Goal: Find specific page/section: Find specific page/section

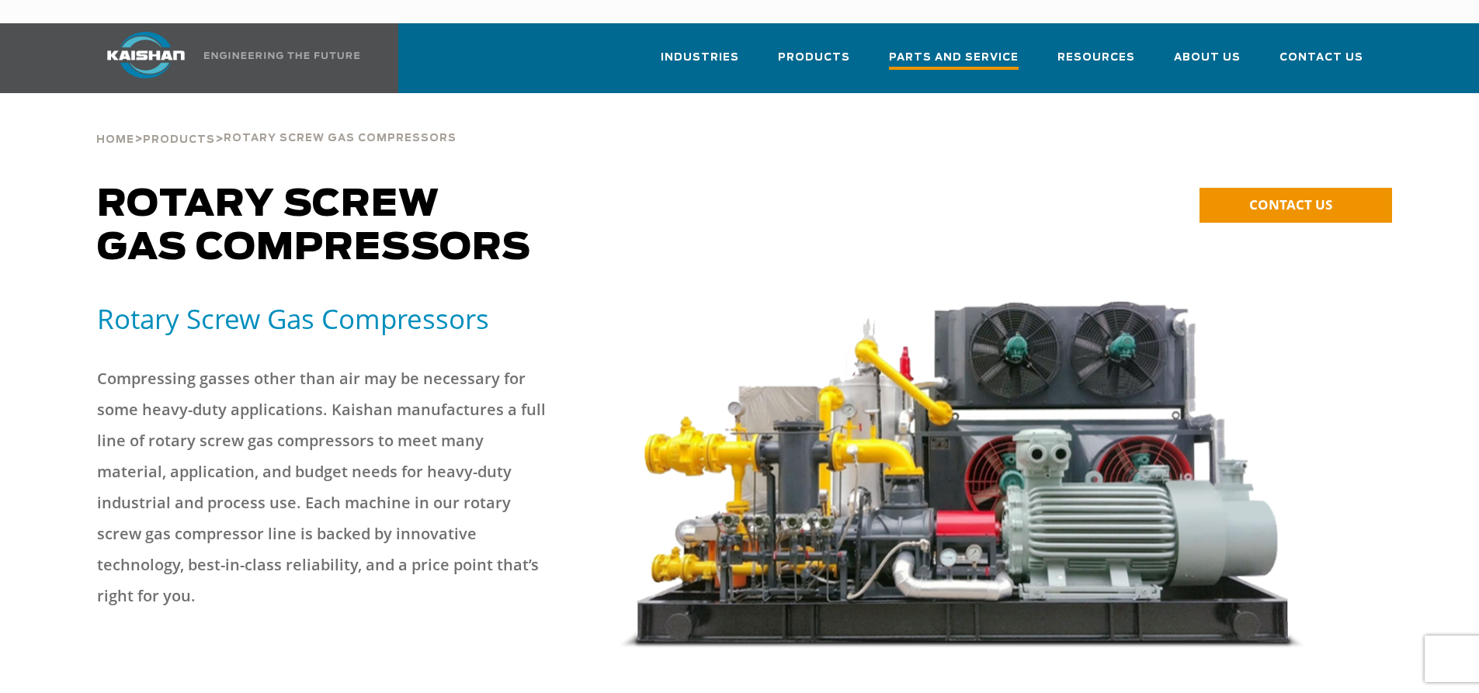
click at [978, 49] on span "Parts and Service" at bounding box center [954, 59] width 130 height 21
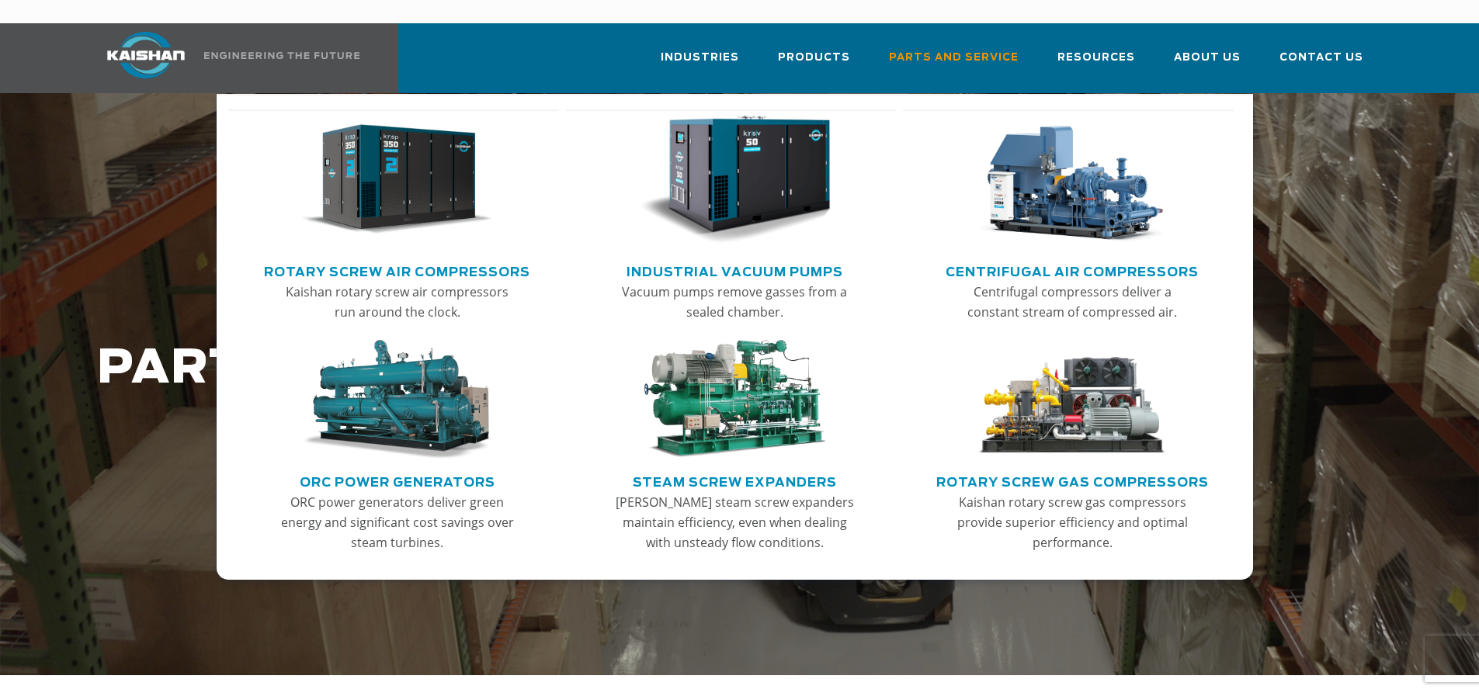
click at [1059, 469] on link "Rotary Screw Gas Compressors" at bounding box center [1072, 480] width 273 height 23
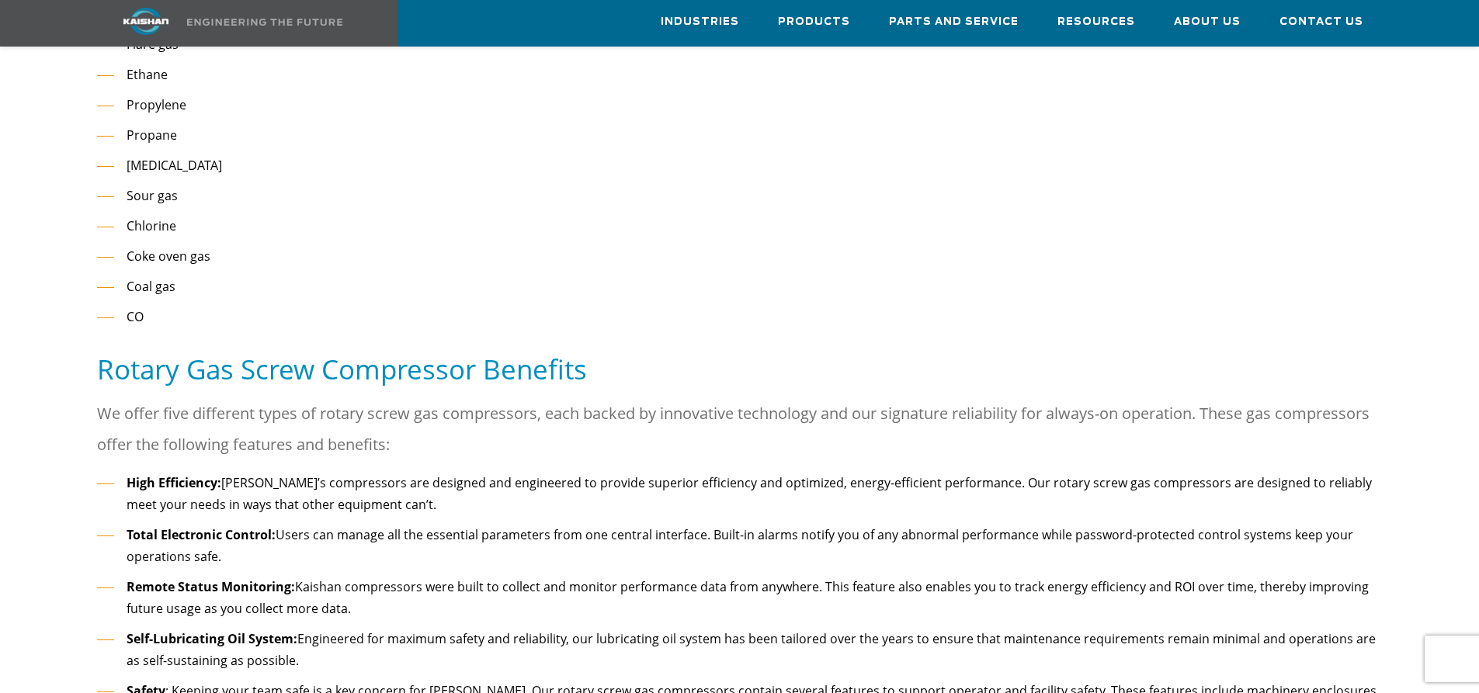
scroll to position [1786, 0]
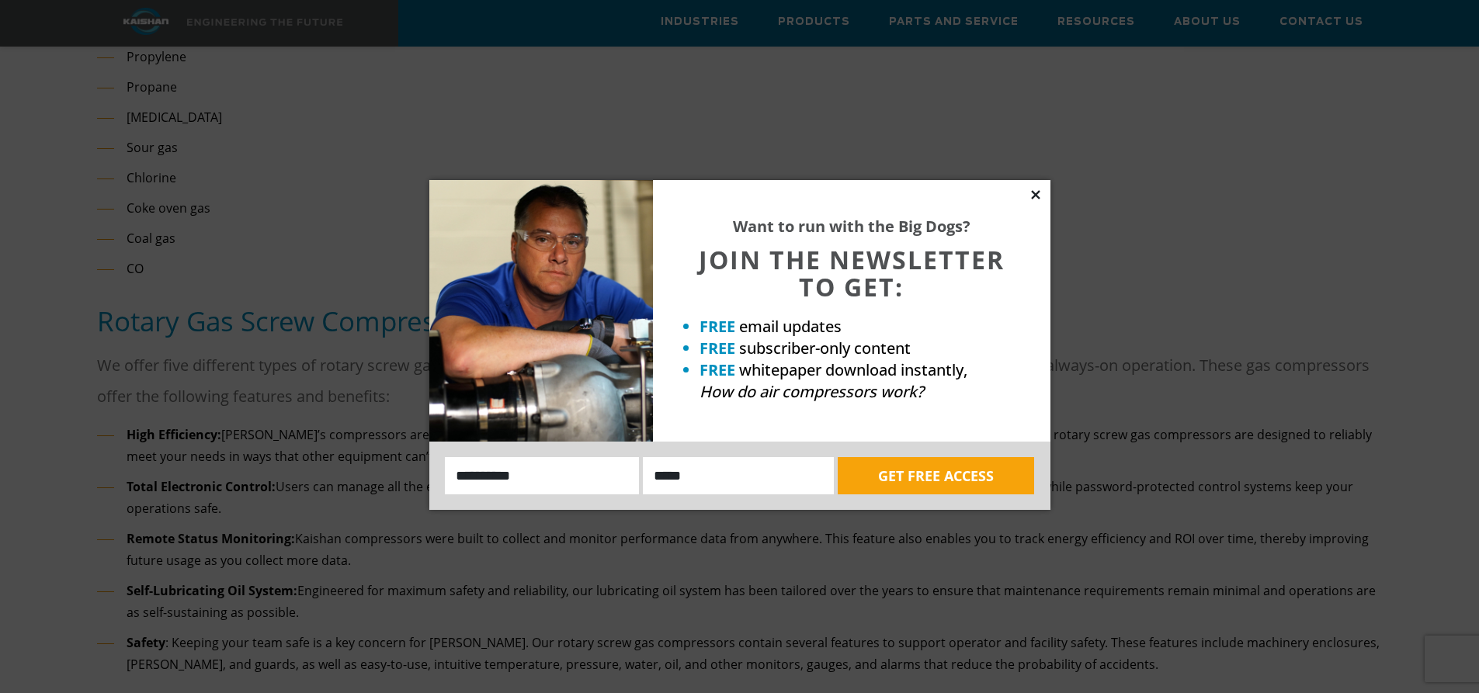
click at [1037, 193] on icon at bounding box center [1035, 194] width 9 height 9
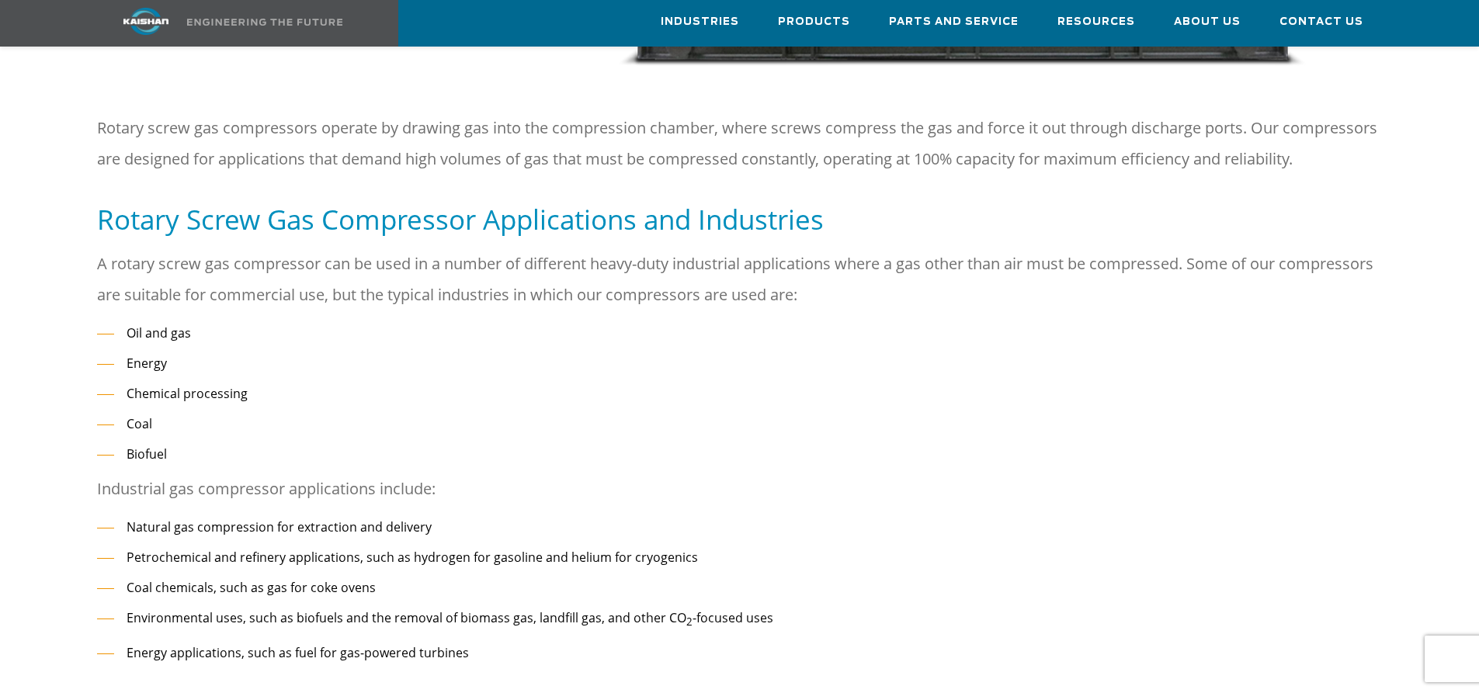
scroll to position [0, 0]
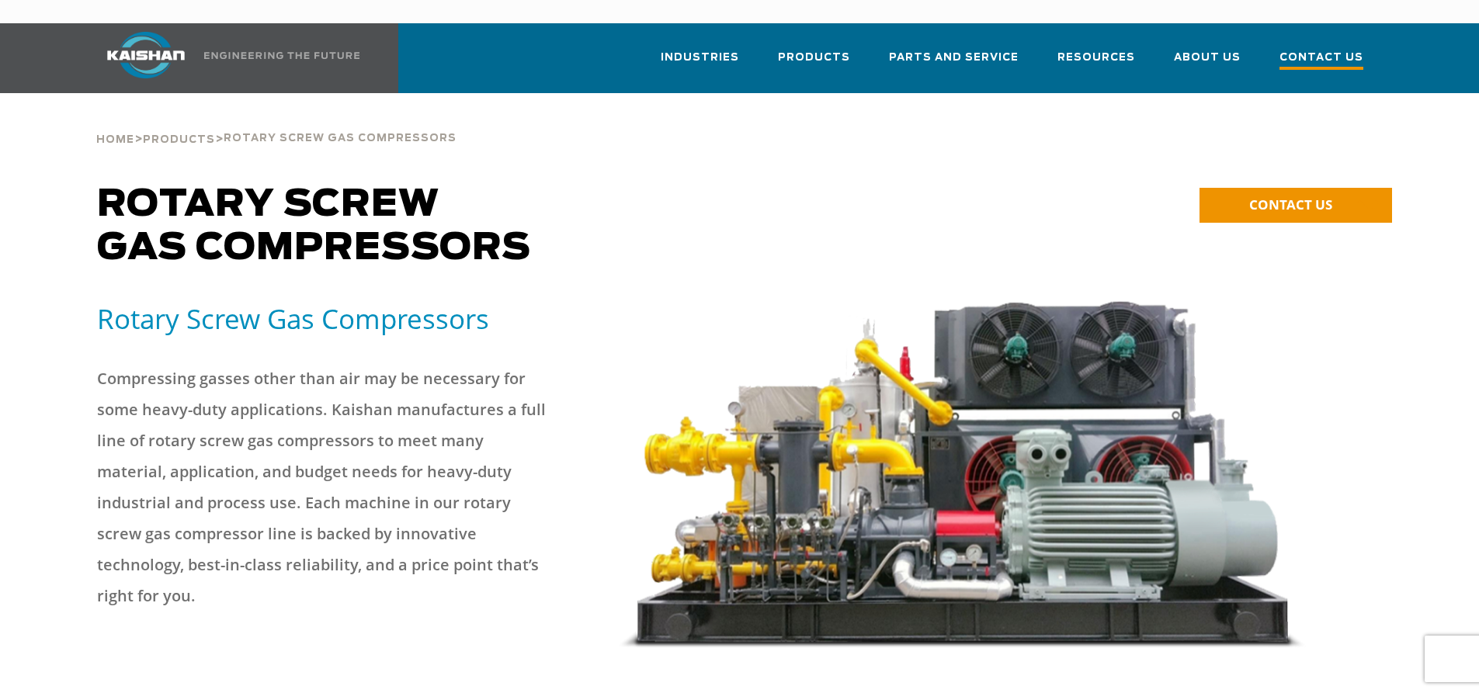
click at [1327, 49] on span "Contact Us" at bounding box center [1322, 59] width 84 height 21
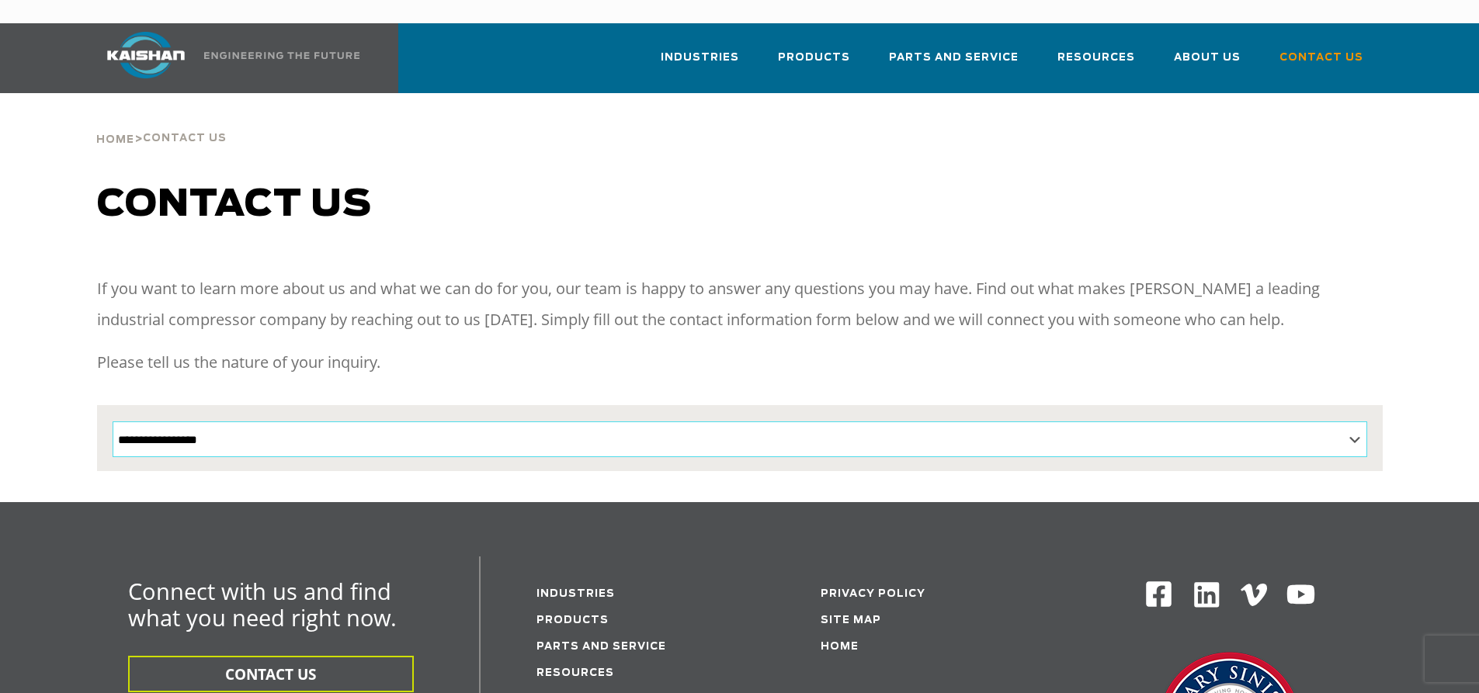
click at [1355, 422] on select "**********" at bounding box center [740, 440] width 1255 height 36
click at [59, 273] on div at bounding box center [739, 387] width 1361 height 229
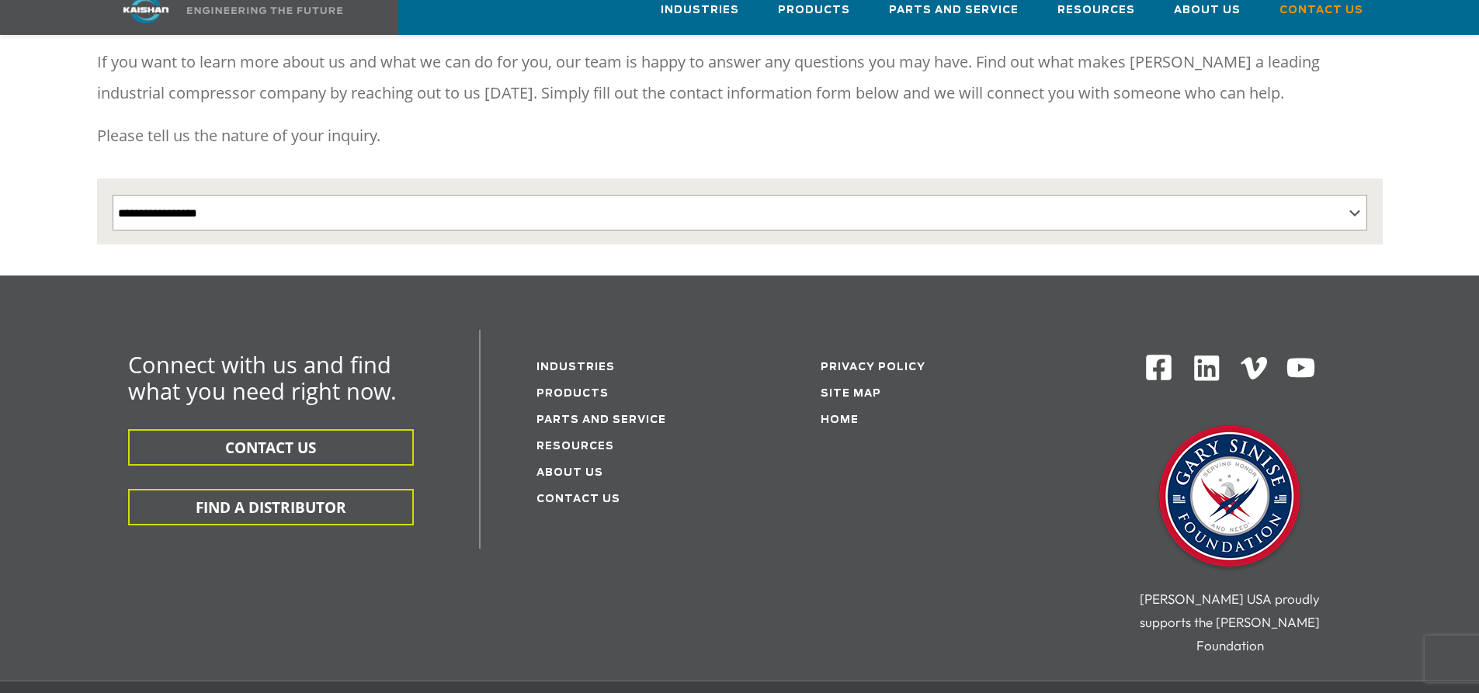
scroll to position [388, 0]
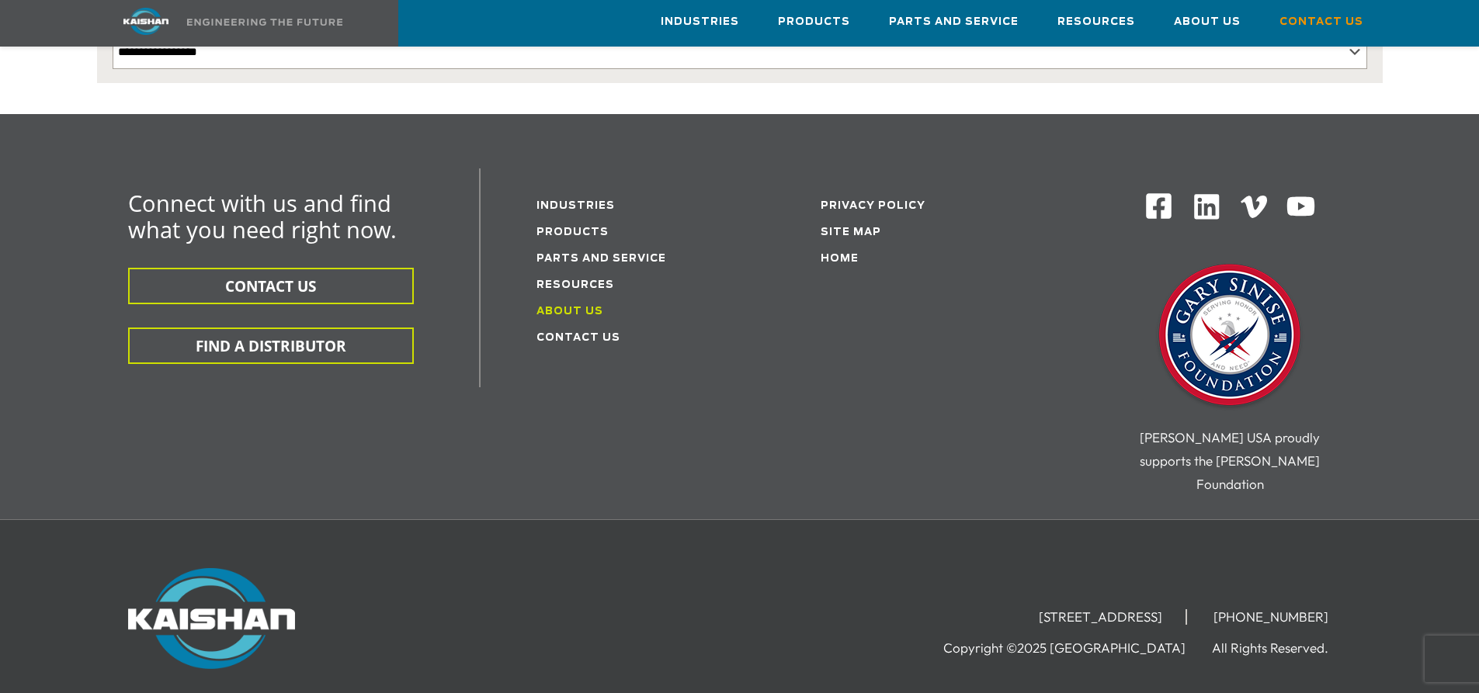
click at [577, 307] on link "About Us" at bounding box center [570, 312] width 67 height 10
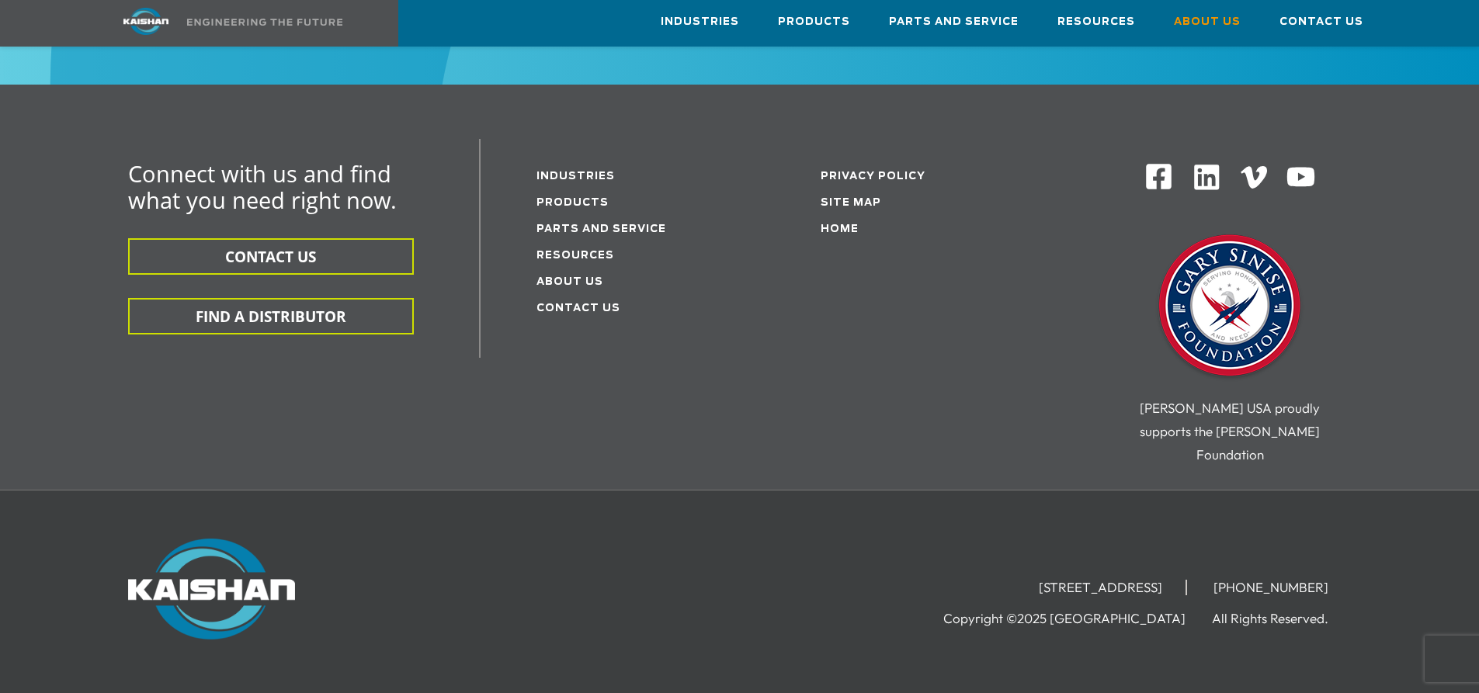
scroll to position [5606, 0]
